Goal: Task Accomplishment & Management: Use online tool/utility

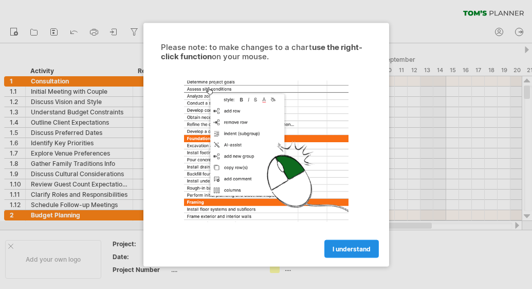
click at [349, 248] on span "I understand" at bounding box center [352, 248] width 38 height 8
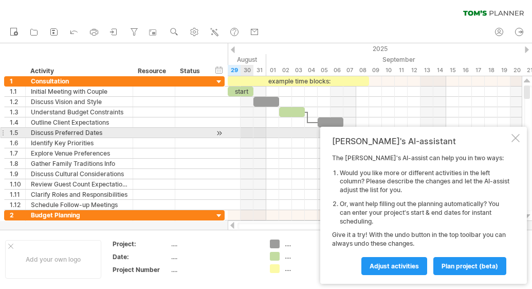
click at [520, 136] on div at bounding box center [516, 138] width 8 height 8
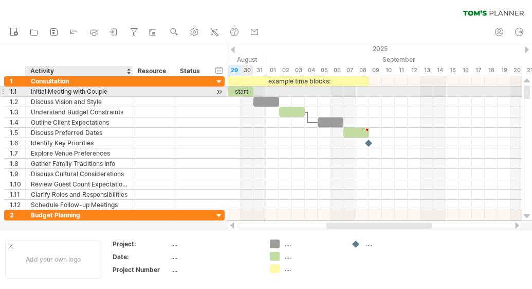
click at [81, 88] on div "Initial Meeting with Couple" at bounding box center [79, 91] width 97 height 10
click at [217, 89] on div at bounding box center [219, 91] width 10 height 11
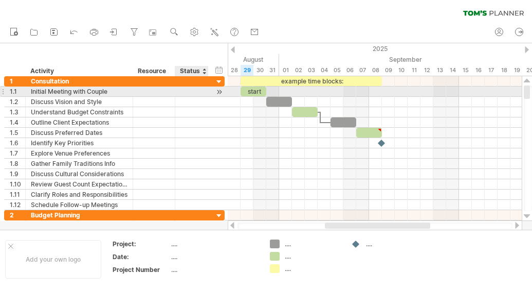
click at [217, 89] on div at bounding box center [219, 91] width 10 height 11
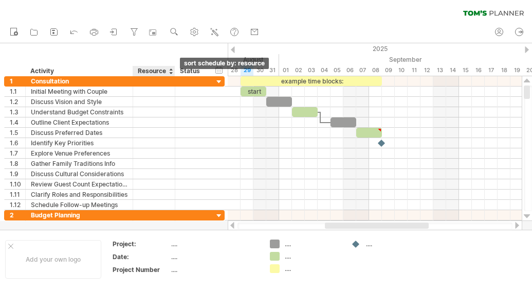
click at [172, 73] on div at bounding box center [171, 71] width 4 height 10
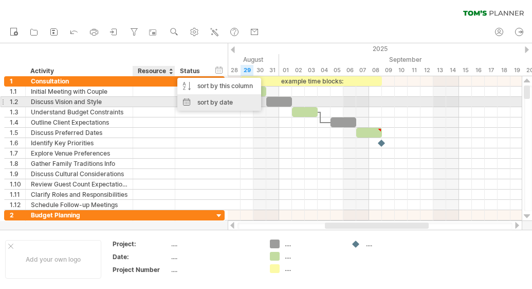
click at [206, 102] on div "sort by date" at bounding box center [219, 102] width 84 height 16
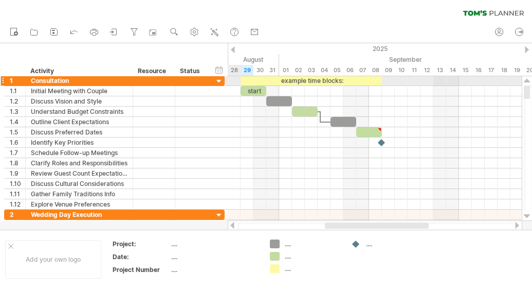
click at [220, 80] on div at bounding box center [219, 82] width 10 height 10
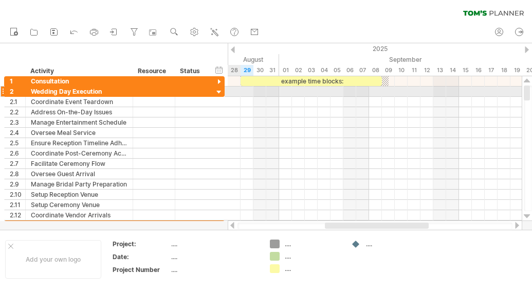
click at [218, 91] on div at bounding box center [219, 92] width 10 height 10
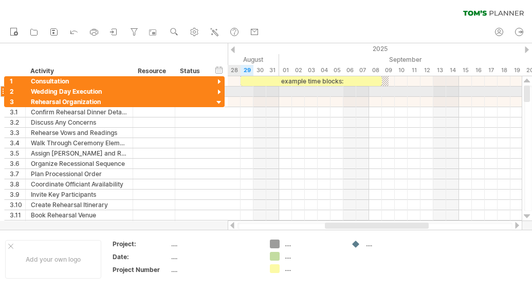
click at [218, 91] on div at bounding box center [219, 92] width 10 height 10
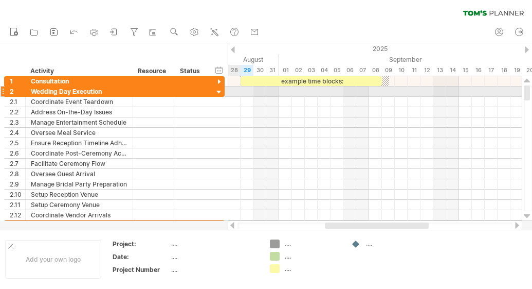
click at [218, 91] on div at bounding box center [219, 92] width 10 height 10
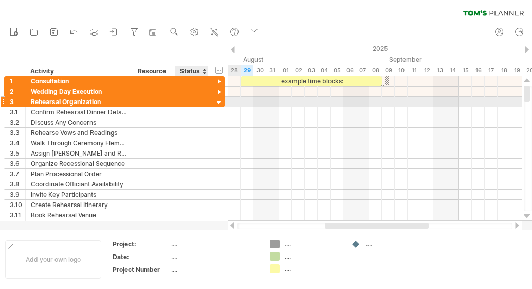
click at [220, 104] on div at bounding box center [219, 103] width 10 height 10
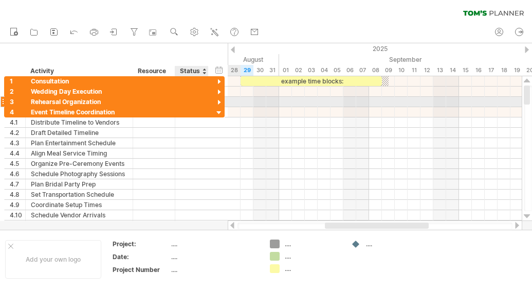
click at [220, 104] on div at bounding box center [219, 103] width 10 height 10
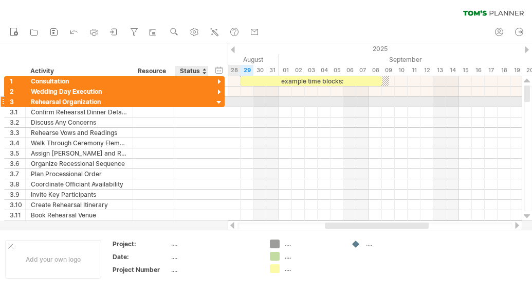
click at [220, 103] on div at bounding box center [219, 103] width 10 height 10
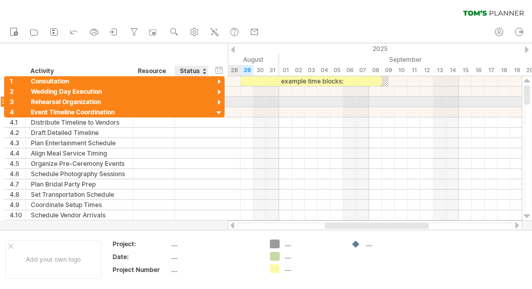
click at [220, 103] on div at bounding box center [219, 103] width 10 height 10
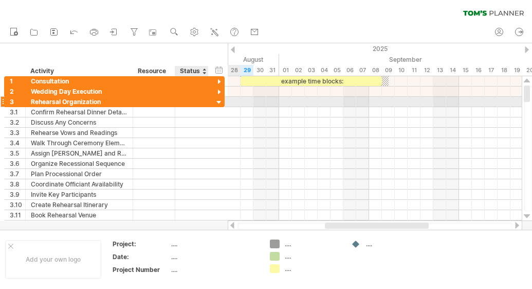
click at [220, 103] on div at bounding box center [219, 103] width 10 height 10
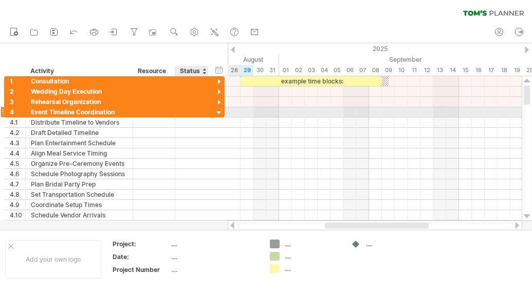
click at [218, 111] on div at bounding box center [219, 113] width 10 height 10
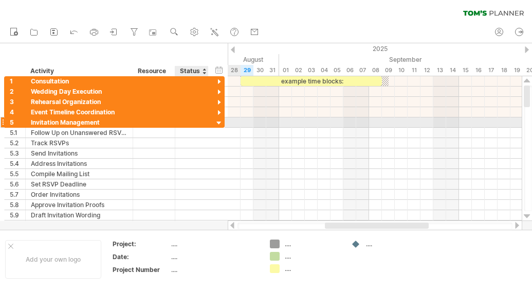
click at [219, 120] on div at bounding box center [219, 123] width 10 height 10
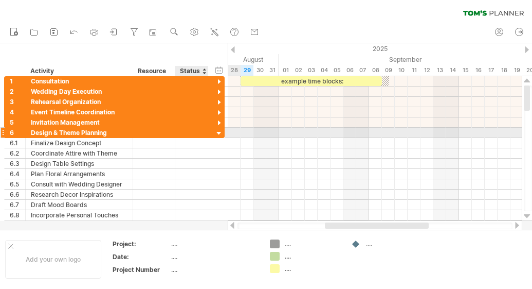
click at [217, 132] on div at bounding box center [219, 134] width 10 height 10
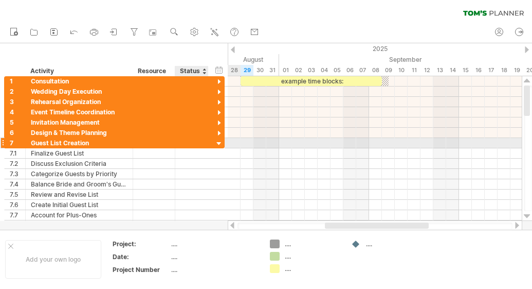
click at [219, 144] on div at bounding box center [219, 144] width 10 height 10
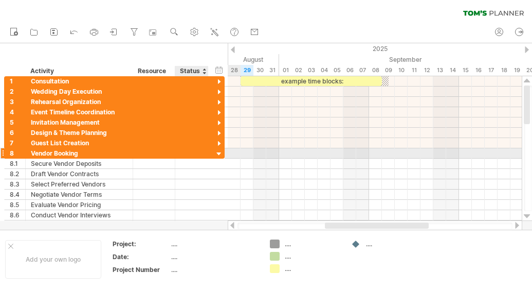
click at [220, 150] on div at bounding box center [219, 154] width 10 height 10
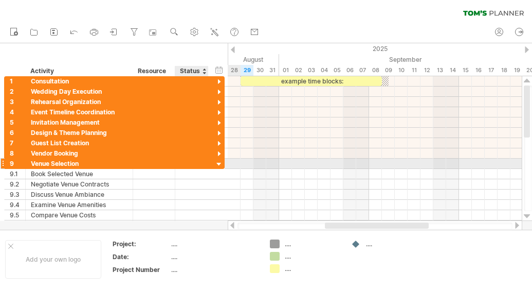
click at [218, 162] on div at bounding box center [219, 164] width 10 height 10
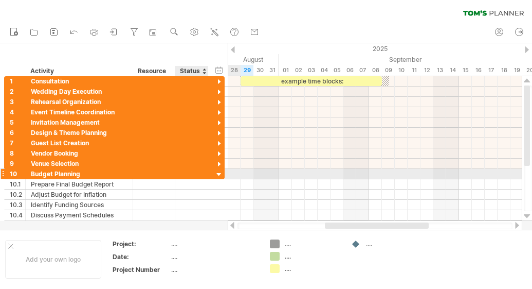
click at [220, 172] on div at bounding box center [219, 175] width 10 height 10
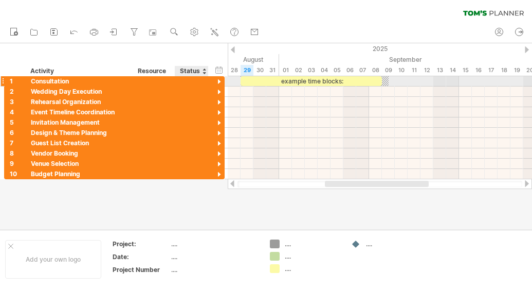
click at [218, 80] on div at bounding box center [219, 82] width 10 height 10
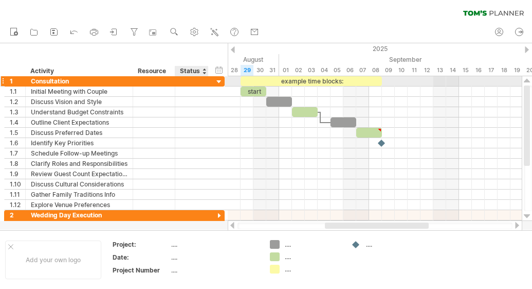
click at [218, 80] on div at bounding box center [219, 82] width 10 height 10
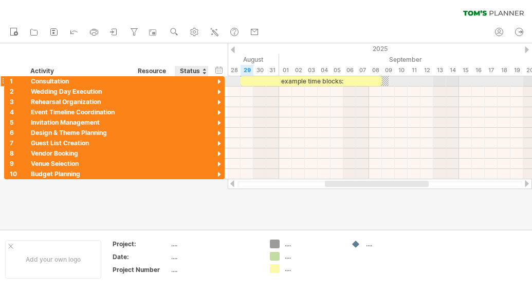
click at [218, 80] on div at bounding box center [219, 82] width 10 height 10
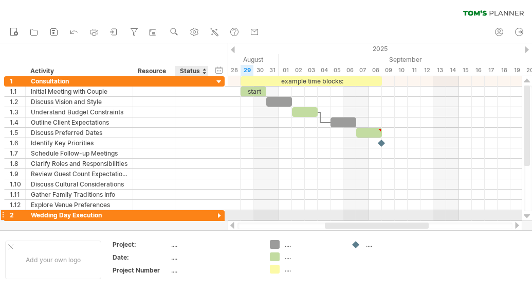
click at [219, 214] on div at bounding box center [219, 216] width 10 height 10
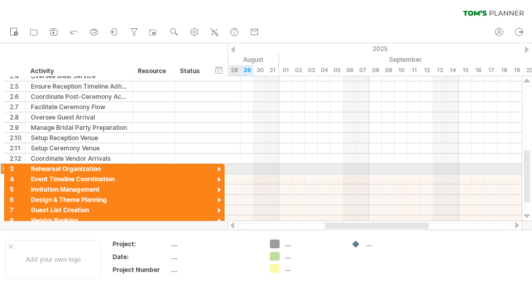
click at [219, 169] on div at bounding box center [219, 170] width 10 height 10
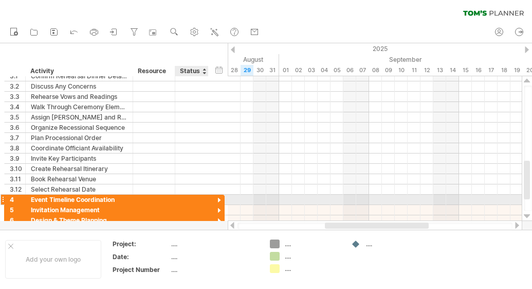
click at [222, 199] on div at bounding box center [219, 200] width 10 height 10
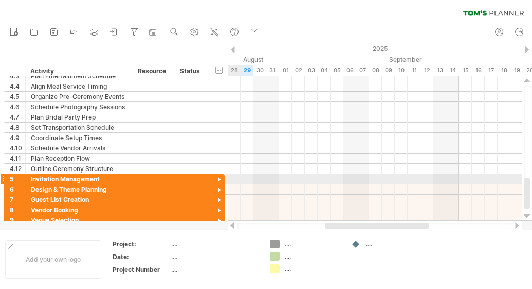
click at [218, 178] on div at bounding box center [219, 180] width 10 height 10
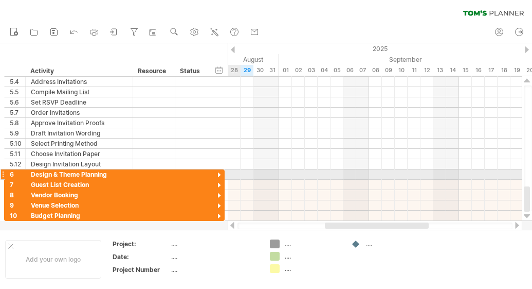
click at [218, 171] on div at bounding box center [219, 175] width 10 height 10
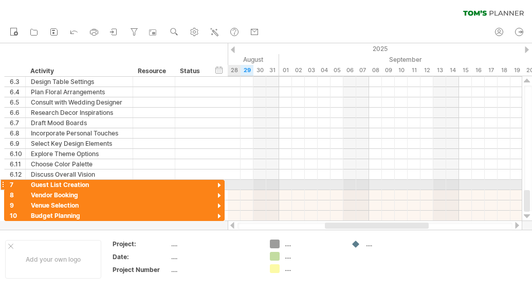
click at [220, 185] on div at bounding box center [219, 186] width 10 height 10
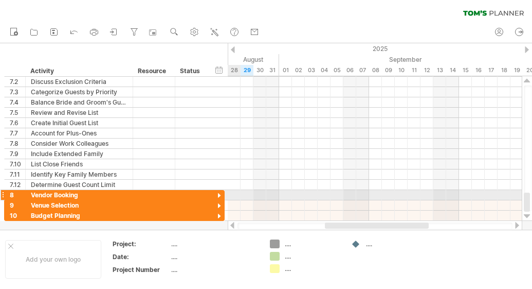
click at [217, 192] on div at bounding box center [219, 196] width 10 height 10
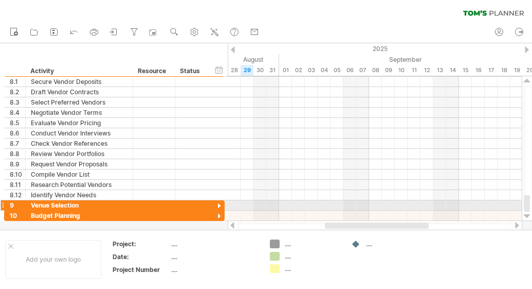
click at [216, 206] on div at bounding box center [219, 206] width 10 height 10
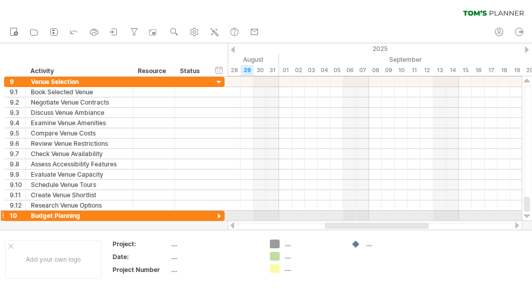
click at [221, 213] on div at bounding box center [219, 216] width 10 height 10
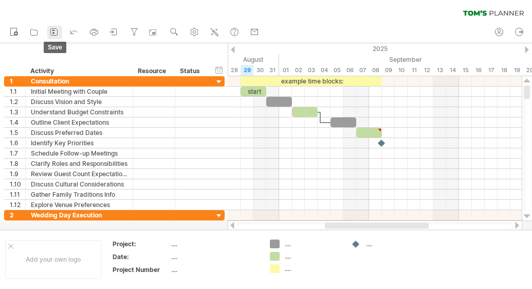
drag, startPoint x: 50, startPoint y: 30, endPoint x: 60, endPoint y: 37, distance: 11.4
click at [60, 37] on link "save" at bounding box center [54, 32] width 15 height 13
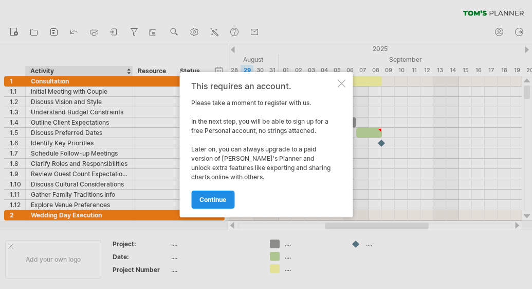
click at [209, 195] on span "continue" at bounding box center [213, 199] width 27 height 8
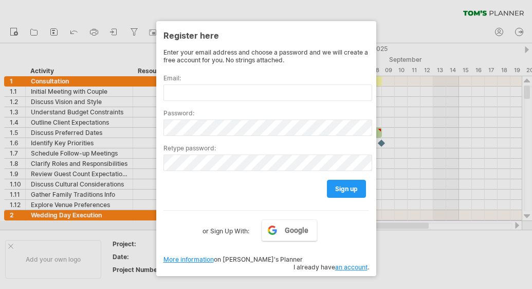
click at [183, 258] on link "More information" at bounding box center [189, 259] width 50 height 8
click at [290, 229] on span "Google" at bounding box center [297, 230] width 24 height 8
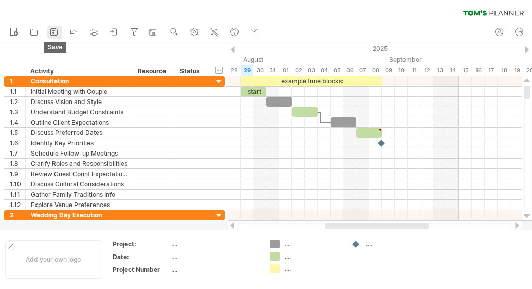
click at [55, 29] on icon at bounding box center [54, 32] width 7 height 7
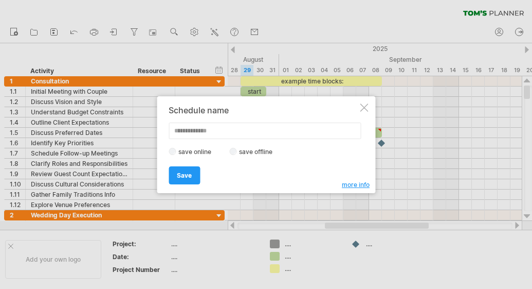
click at [181, 130] on input "text" at bounding box center [265, 130] width 192 height 16
type input "**********"
click at [190, 173] on span "Save" at bounding box center [184, 175] width 15 height 8
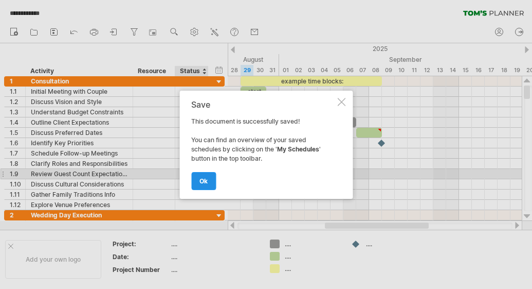
click at [196, 184] on link "ok" at bounding box center [203, 181] width 25 height 18
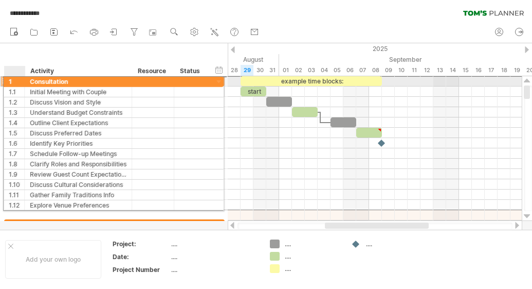
click at [11, 80] on div "1" at bounding box center [17, 81] width 15 height 10
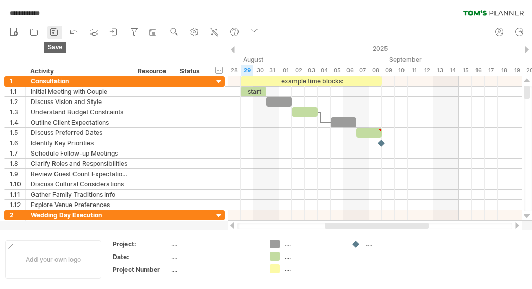
click at [54, 32] on rect at bounding box center [53, 33] width 2 height 2
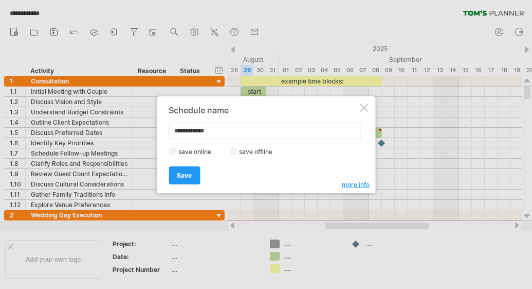
click at [186, 173] on span "Save" at bounding box center [184, 175] width 15 height 8
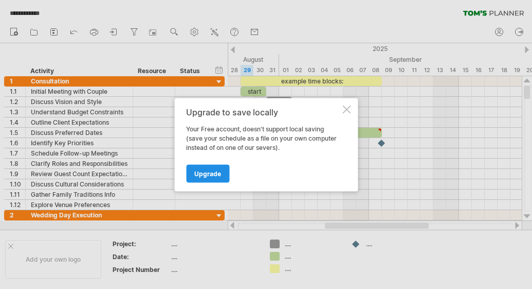
click at [210, 169] on link "Upgrade" at bounding box center [207, 173] width 43 height 18
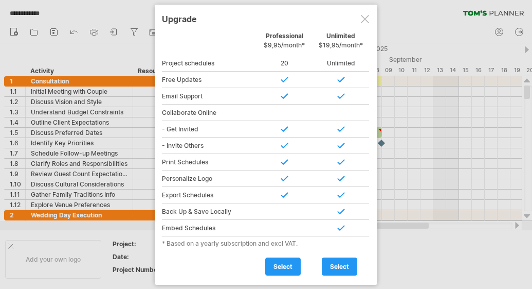
click at [362, 22] on div at bounding box center [365, 19] width 8 height 8
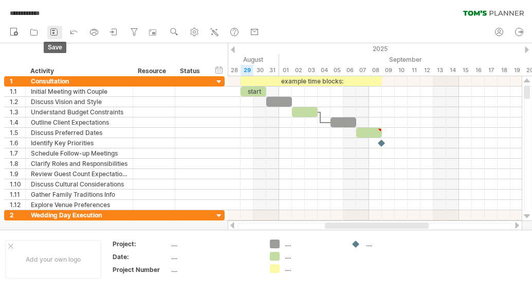
click at [55, 31] on icon at bounding box center [54, 32] width 10 height 10
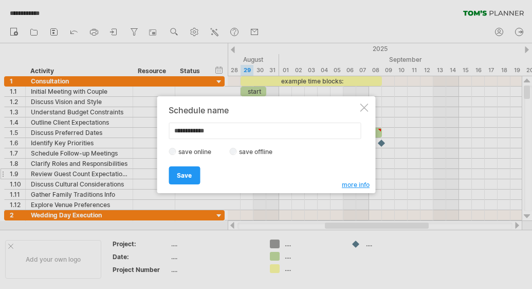
click at [177, 174] on link "Save" at bounding box center [184, 175] width 31 height 18
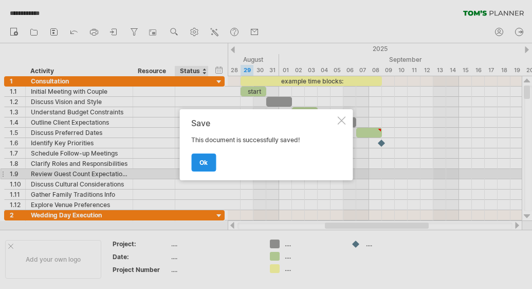
click at [204, 160] on span "ok" at bounding box center [204, 162] width 8 height 8
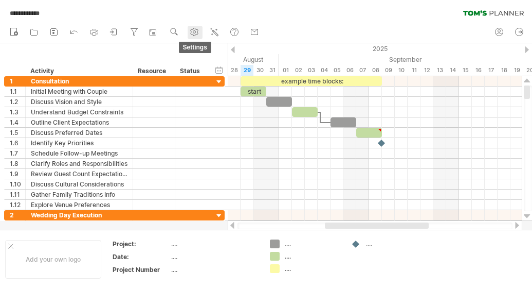
click at [199, 32] on icon at bounding box center [195, 32] width 8 height 8
select select "*"
select select "**"
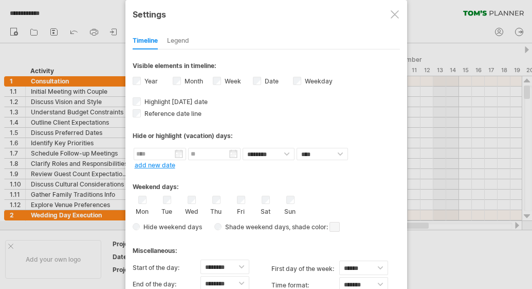
click at [397, 15] on div at bounding box center [395, 14] width 8 height 8
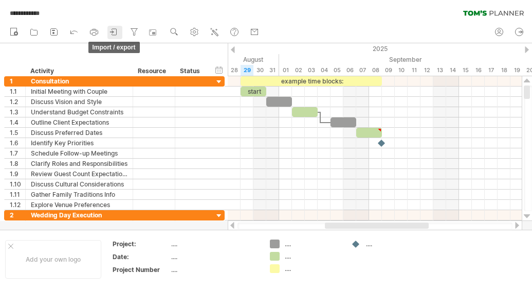
click at [117, 33] on icon at bounding box center [114, 32] width 10 height 10
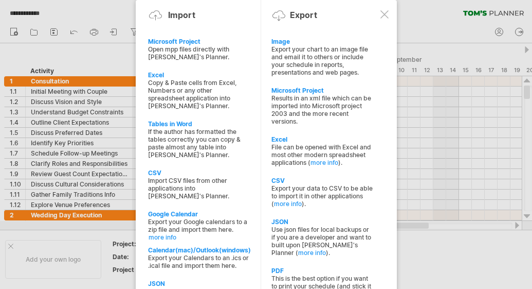
click at [385, 13] on div at bounding box center [385, 14] width 8 height 8
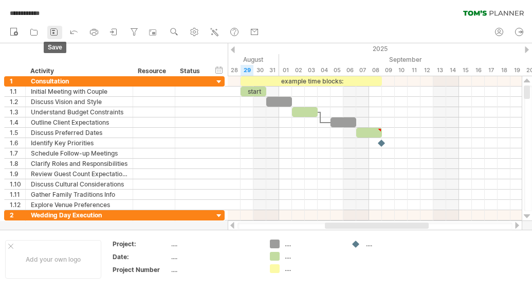
click at [55, 29] on icon at bounding box center [54, 32] width 10 height 10
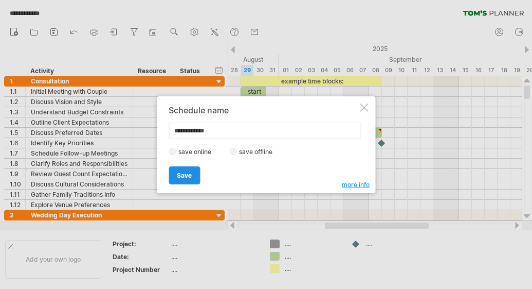
click at [192, 176] on link "Save" at bounding box center [184, 175] width 31 height 18
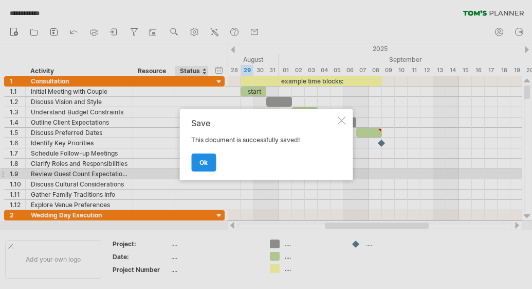
click at [194, 171] on link "ok" at bounding box center [203, 162] width 25 height 18
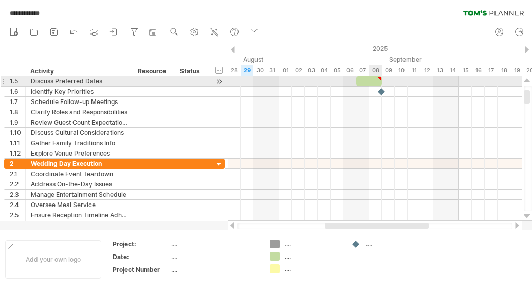
type textarea "**********"
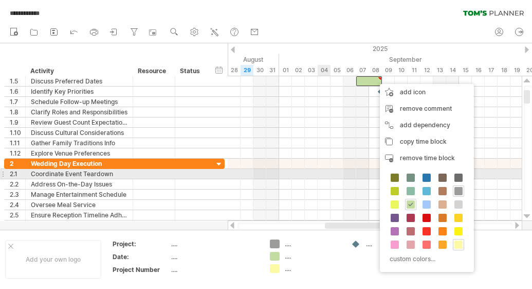
click at [329, 170] on div at bounding box center [375, 174] width 294 height 10
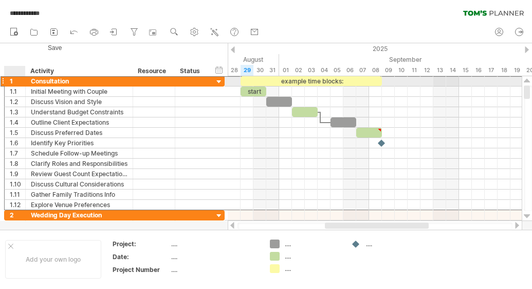
click at [10, 81] on div "1" at bounding box center [17, 81] width 15 height 10
click at [3, 80] on div at bounding box center [3, 81] width 4 height 11
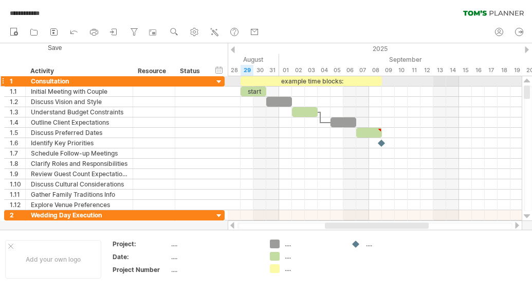
click at [3, 80] on div at bounding box center [3, 81] width 4 height 11
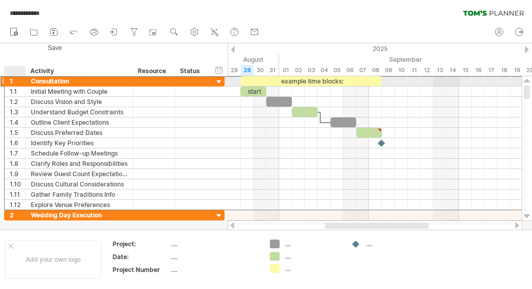
click at [14, 82] on div "1" at bounding box center [17, 81] width 15 height 10
